Goal: Information Seeking & Learning: Learn about a topic

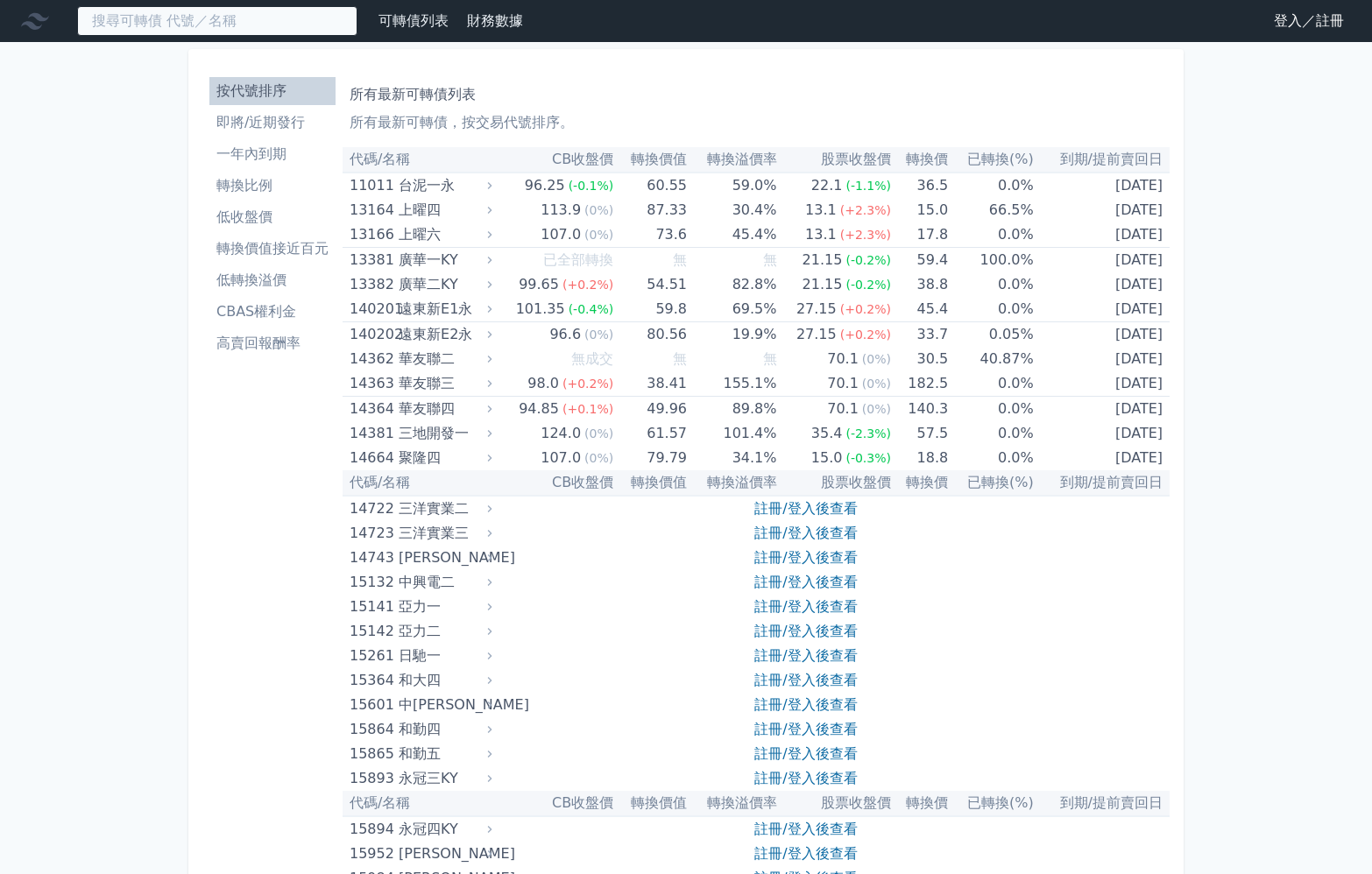
click at [298, 36] on input at bounding box center [217, 21] width 281 height 30
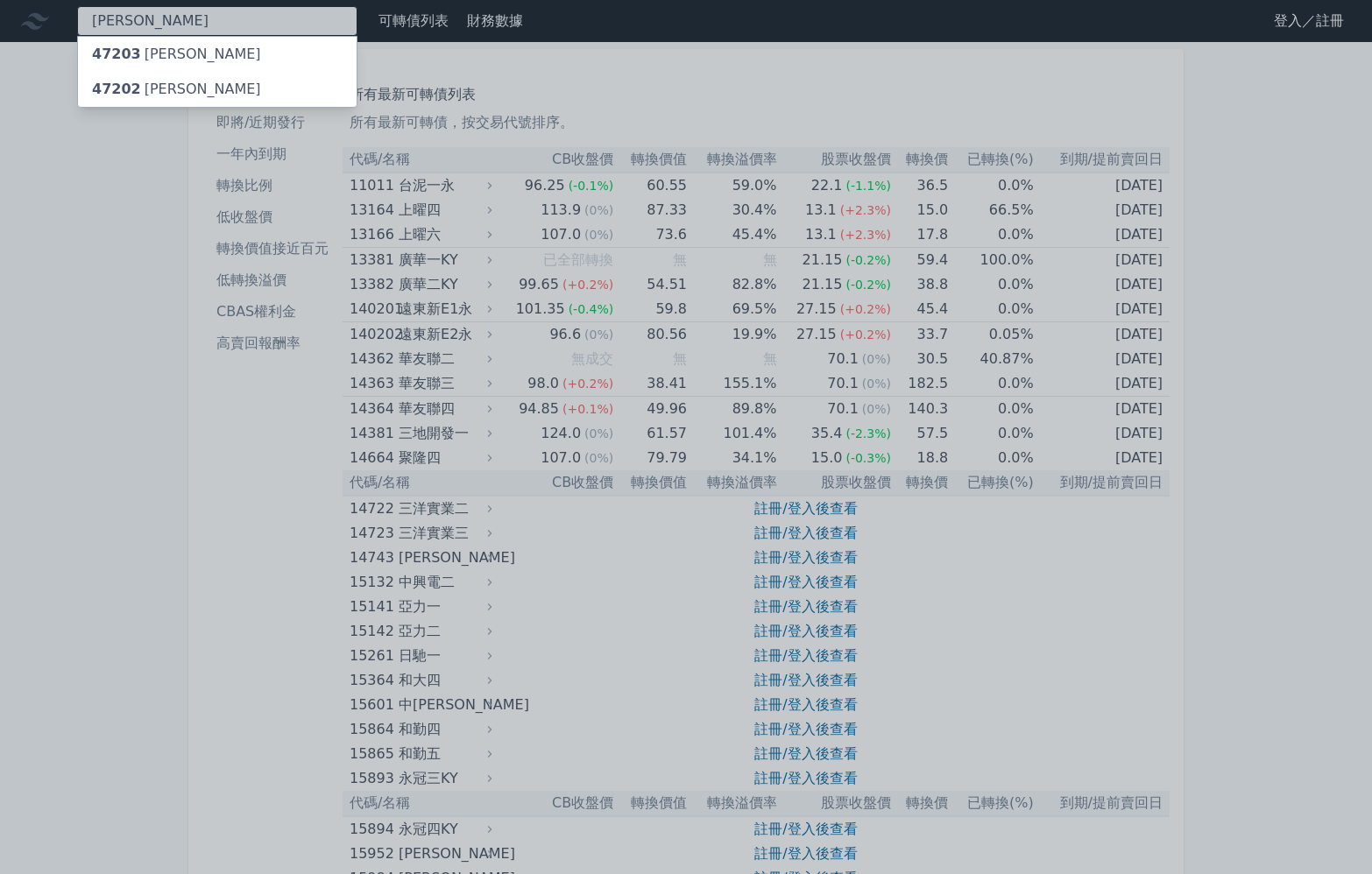
type input "[PERSON_NAME]"
click at [270, 72] on div "47203 [PERSON_NAME]" at bounding box center [217, 55] width 279 height 35
click at [247, 100] on div "47202 [PERSON_NAME]" at bounding box center [177, 90] width 169 height 21
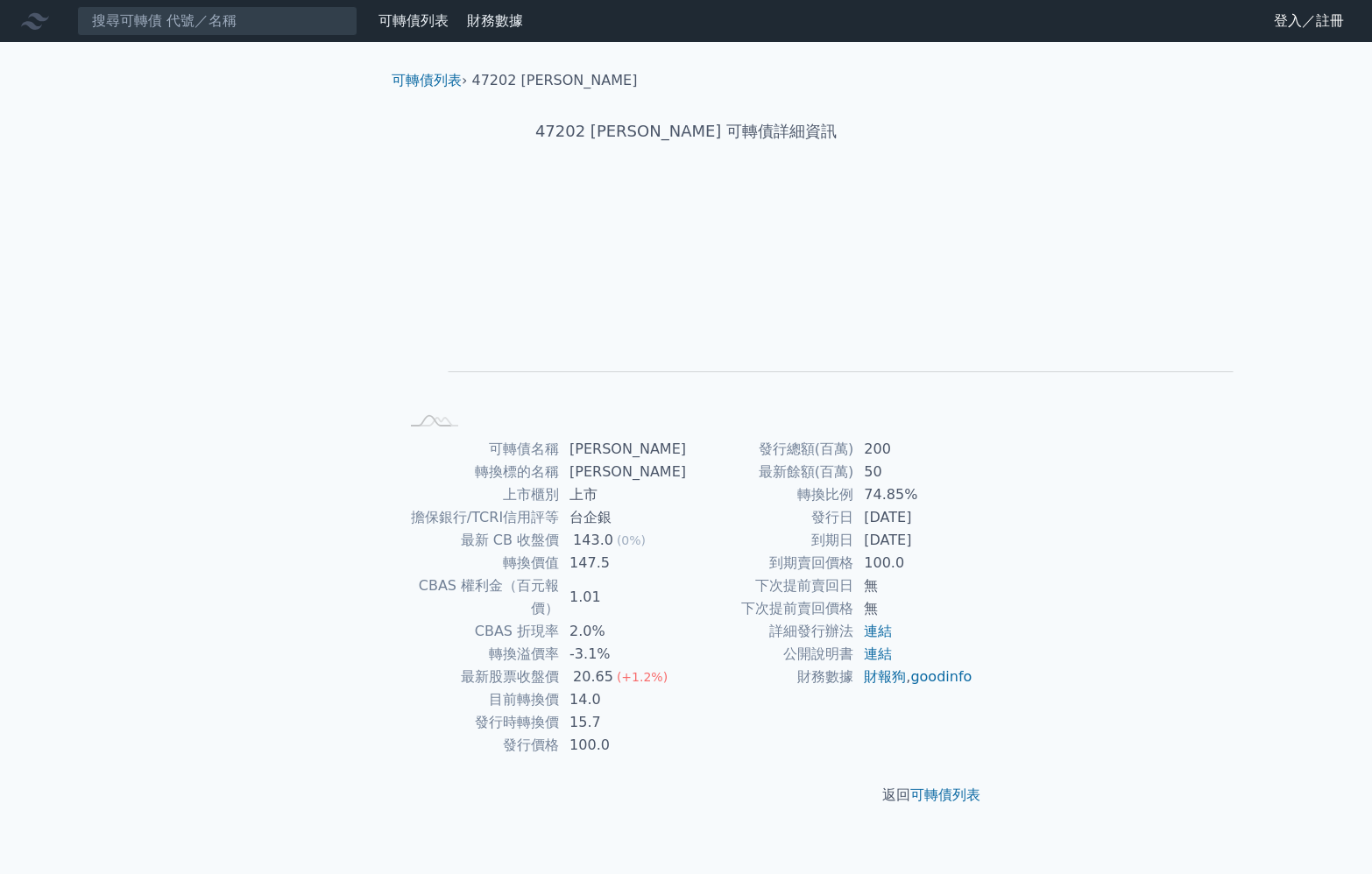
scroll to position [40, 0]
